Goal: Task Accomplishment & Management: Manage account settings

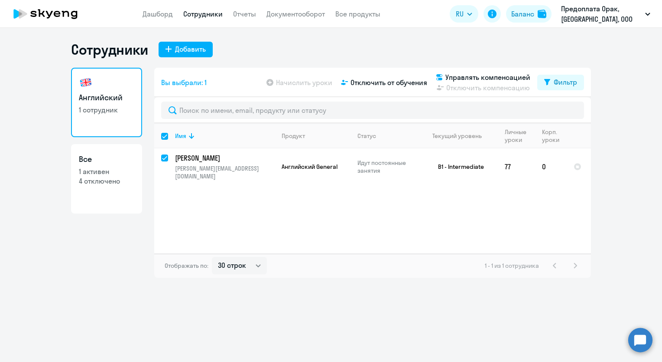
select select "30"
click at [364, 190] on div "Имя Продукт Статус Текущий уровень Личные уроки Корп. уроки [PERSON_NAME] [PERS…" at bounding box center [372, 188] width 437 height 130
click at [268, 192] on div "Имя Продукт Статус Текущий уровень Личные уроки Корп. уроки [PERSON_NAME] [PERS…" at bounding box center [372, 188] width 437 height 130
click at [161, 13] on link "Дашборд" at bounding box center [158, 14] width 30 height 9
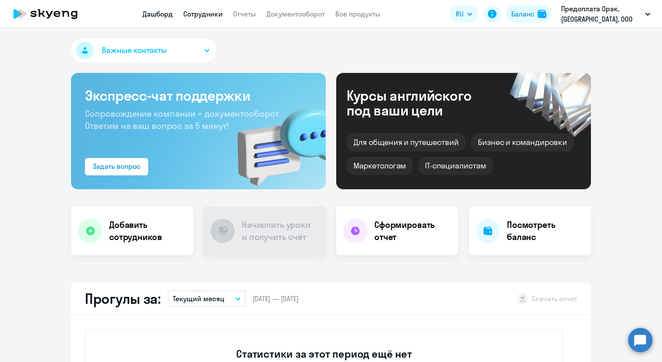
click at [195, 13] on link "Сотрудники" at bounding box center [202, 14] width 39 height 9
select select "30"
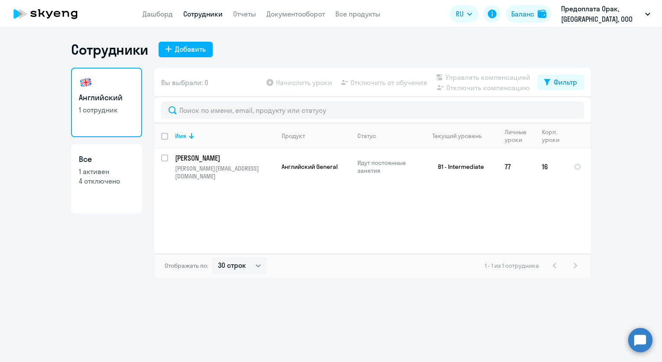
click at [301, 84] on app-table-action-button "Начислить уроки" at bounding box center [299, 82] width 68 height 10
click at [176, 156] on p "[PERSON_NAME]" at bounding box center [224, 158] width 98 height 10
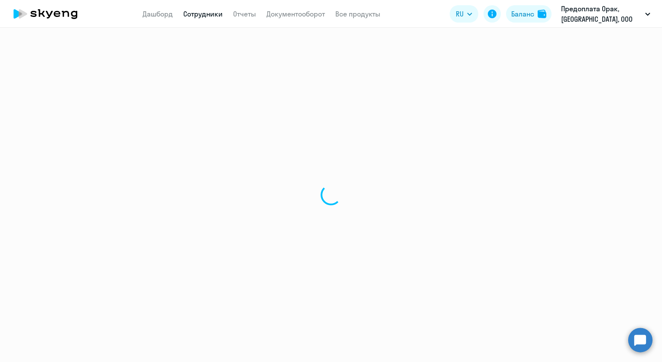
select select "english"
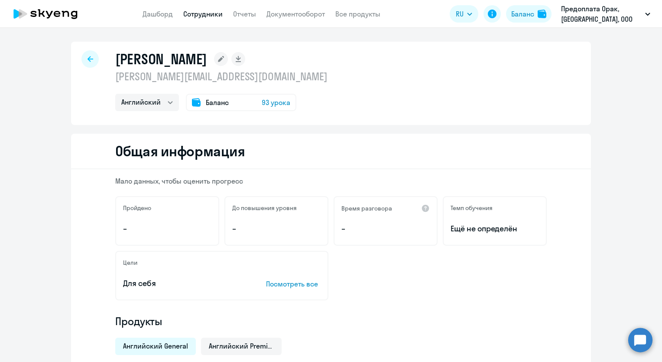
select select "30"
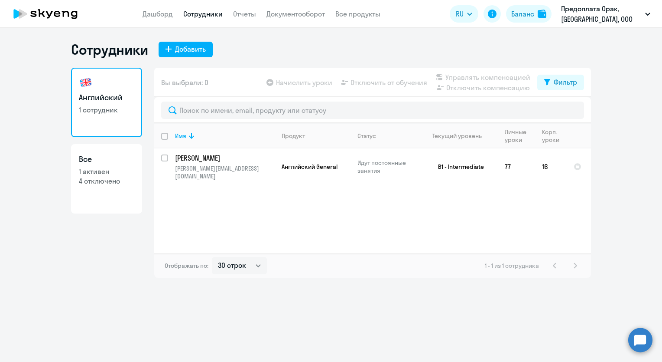
click at [165, 138] on input "deselect all" at bounding box center [169, 141] width 17 height 17
checkbox input "true"
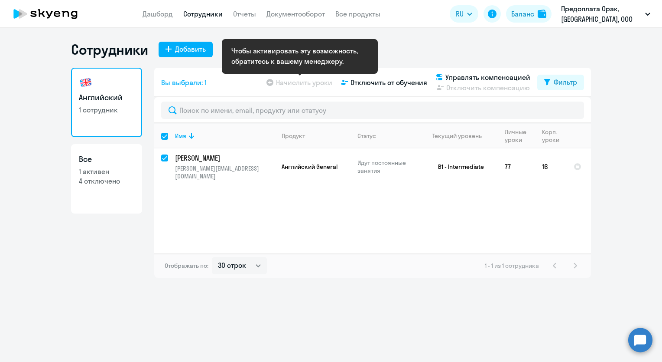
click at [288, 81] on app-table-action-button "Начислить уроки" at bounding box center [299, 82] width 68 height 10
